Goal: Transaction & Acquisition: Obtain resource

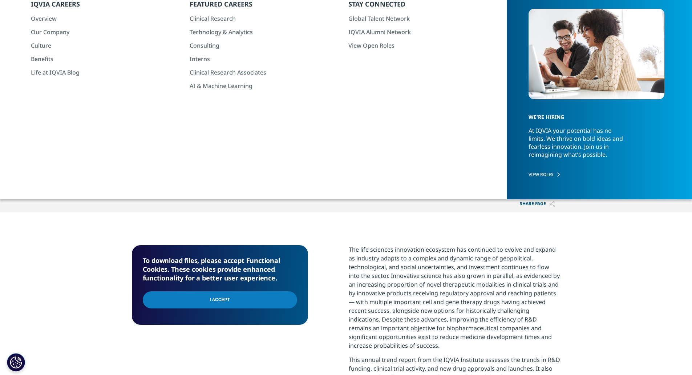
click at [236, 303] on input "I Accept" at bounding box center [220, 299] width 154 height 17
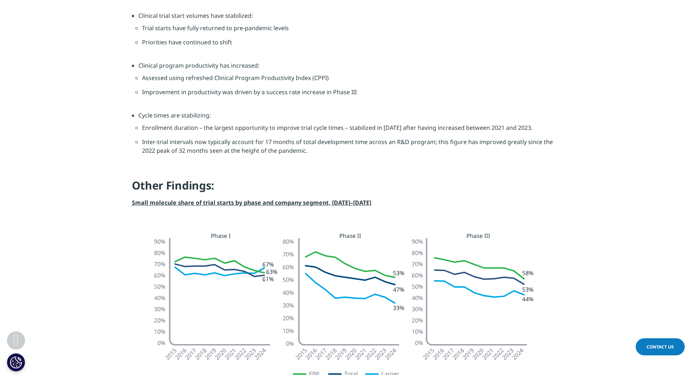
scroll to position [763, 0]
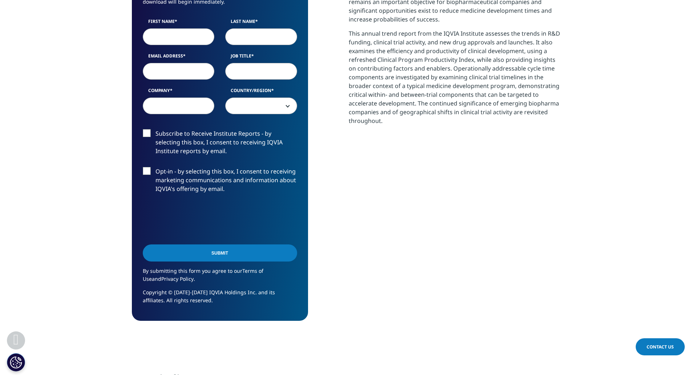
scroll to position [402, 0]
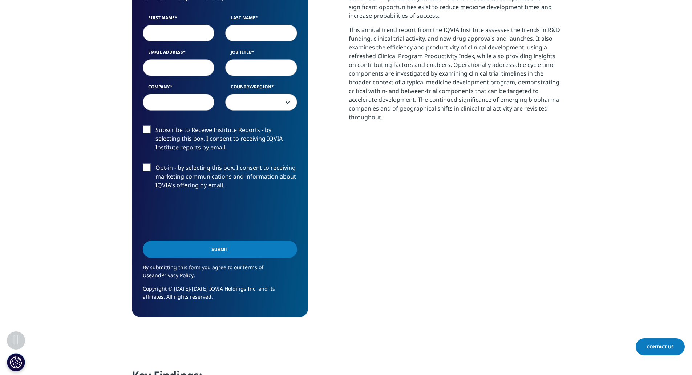
click at [183, 34] on input "First Name" at bounding box center [179, 33] width 72 height 17
type input "[PERSON_NAME]"
click at [260, 29] on input "Last Name" at bounding box center [261, 33] width 72 height 17
drag, startPoint x: 150, startPoint y: 63, endPoint x: 154, endPoint y: 64, distance: 3.8
click at [150, 63] on input "Email Address" at bounding box center [179, 67] width 72 height 17
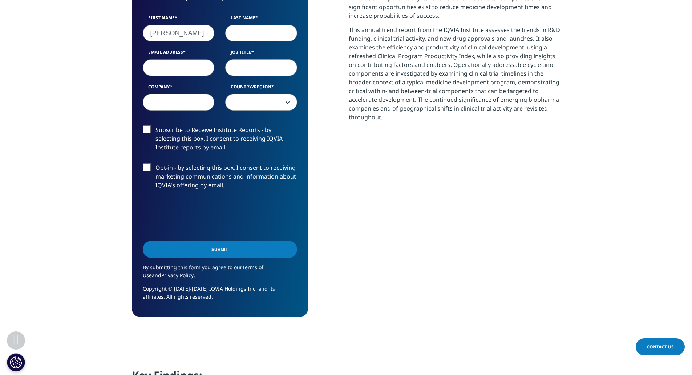
type input "[PERSON_NAME][EMAIL_ADDRESS][PERSON_NAME][PERSON_NAME][DOMAIN_NAME]"
click at [246, 74] on input "Job Title" at bounding box center [261, 67] width 72 height 17
type input "Lead"
click at [191, 94] on input "Company" at bounding box center [179, 102] width 72 height 17
type input "[PERSON_NAME] & CO"
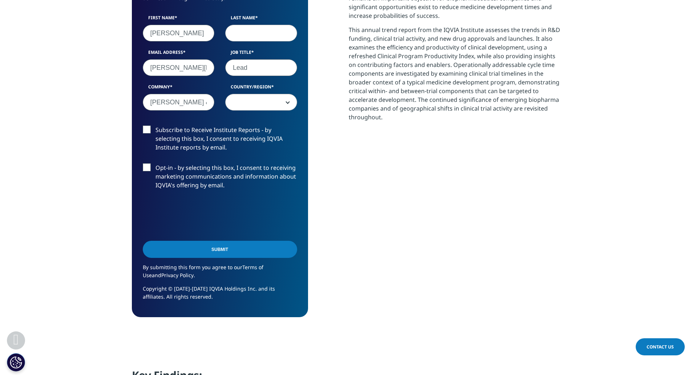
click at [258, 101] on span at bounding box center [261, 102] width 71 height 17
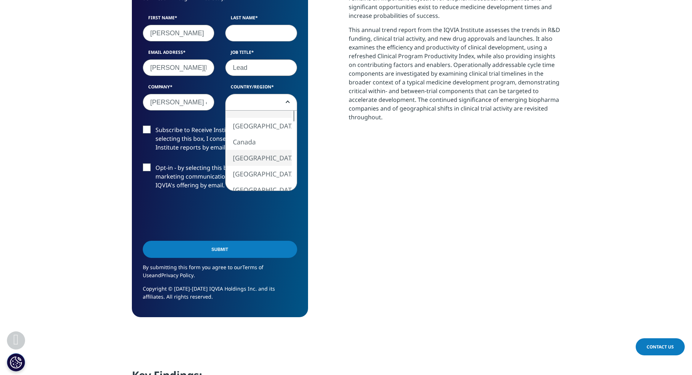
select select "[GEOGRAPHIC_DATA]"
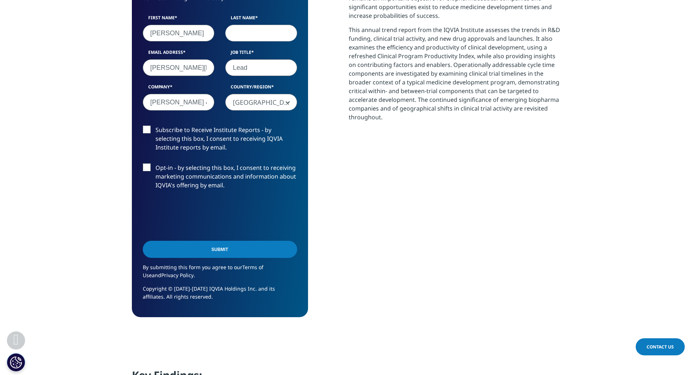
click at [210, 250] on input "Submit" at bounding box center [220, 249] width 154 height 17
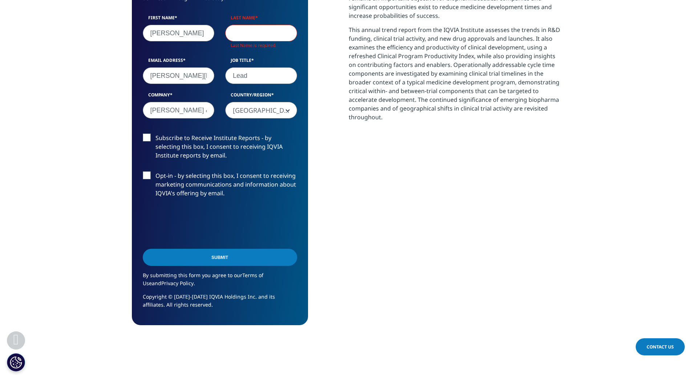
drag, startPoint x: 248, startPoint y: 32, endPoint x: 250, endPoint y: 39, distance: 6.6
click at [248, 32] on input "Last Name" at bounding box center [261, 33] width 72 height 17
type input "[PERSON_NAME]"
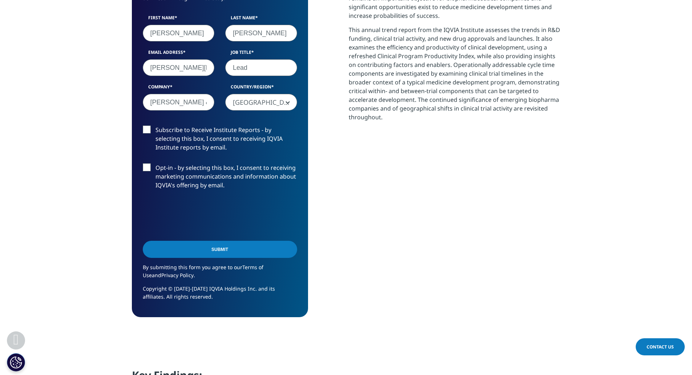
click at [203, 245] on input "Submit" at bounding box center [220, 249] width 154 height 17
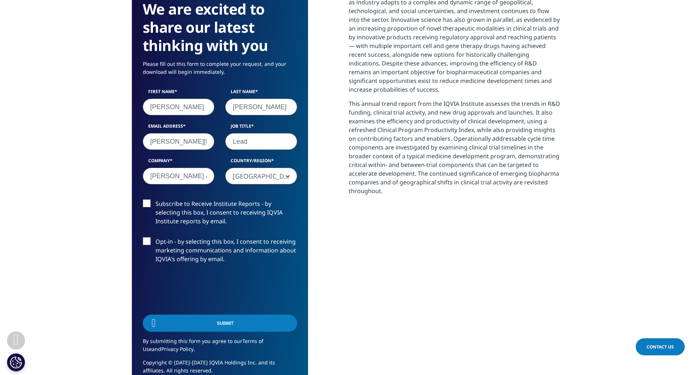
scroll to position [230, 429]
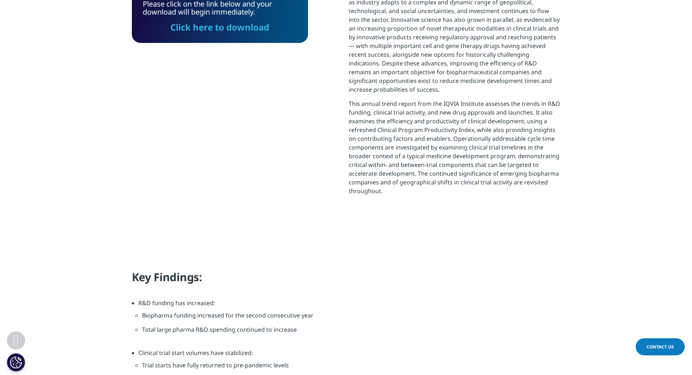
click at [251, 30] on link "Click here to download" at bounding box center [219, 27] width 99 height 12
